Goal: Task Accomplishment & Management: Use online tool/utility

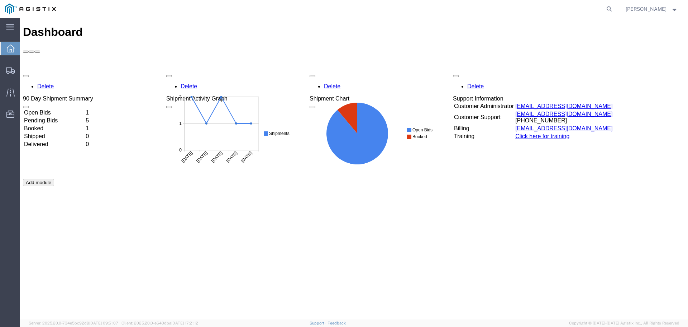
click at [109, 71] on div "Delete 90 Day Shipment Summary Open Bids 1 Pending Bids 5 Booked 1 Shipped 0 De…" at bounding box center [354, 178] width 663 height 215
click at [85, 109] on td "Open Bids" at bounding box center [54, 112] width 61 height 7
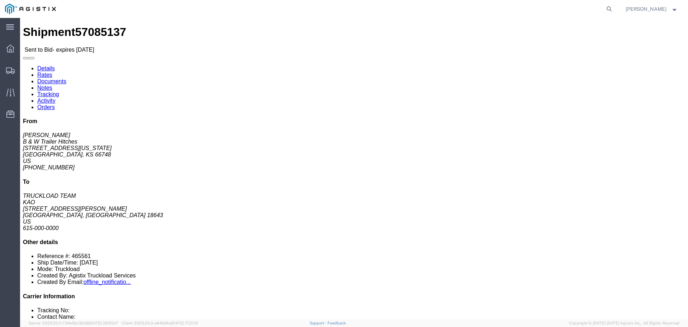
click button "button"
click link "Enter / Modify Bid"
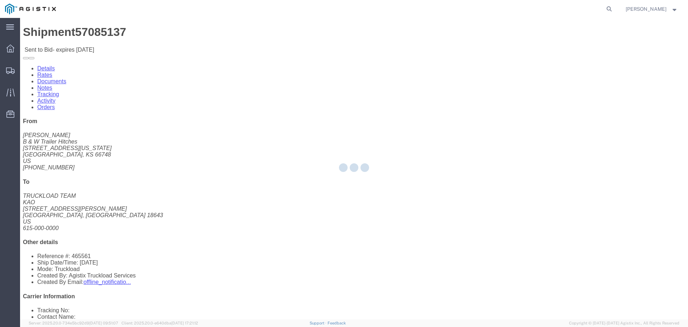
select select "22593"
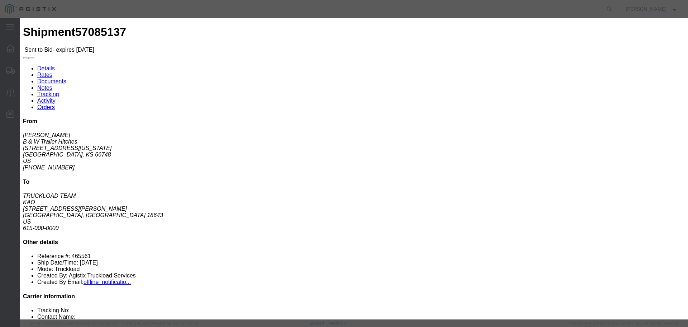
click select "Select Rail TL Standard 3 - 5 Day"
select select "41882"
click select "Select Rail TL Standard 3 - 5 Day"
click input "text"
type input "1"
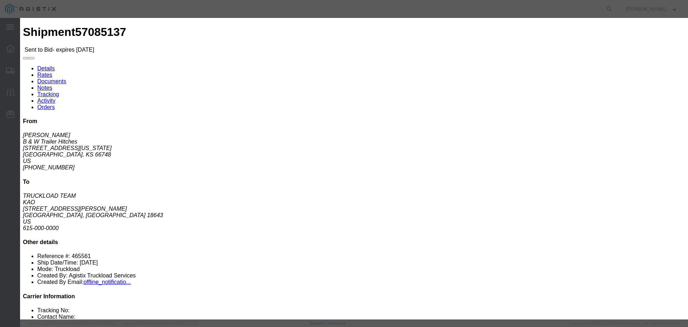
click input "number"
type input "2"
type input "3035"
click button "Submit"
